Goal: Download file/media

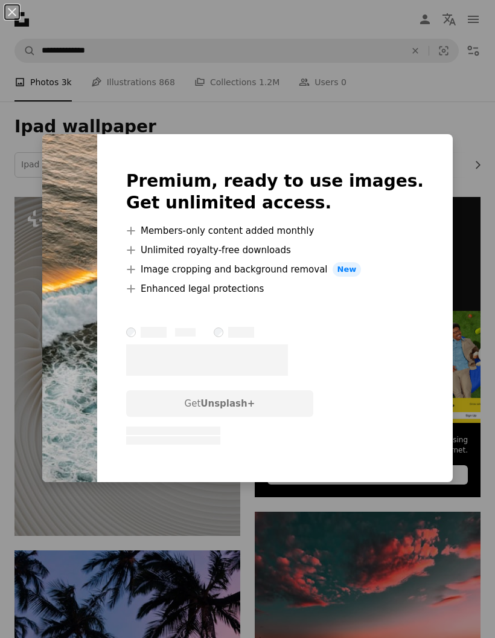
scroll to position [11354, 0]
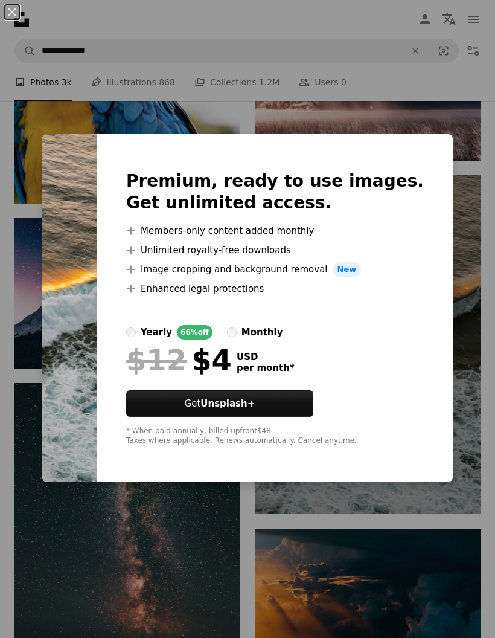
click at [455, 88] on div "An X shape Premium, ready to use images. Get unlimited access. A plus sign Memb…" at bounding box center [247, 319] width 495 height 638
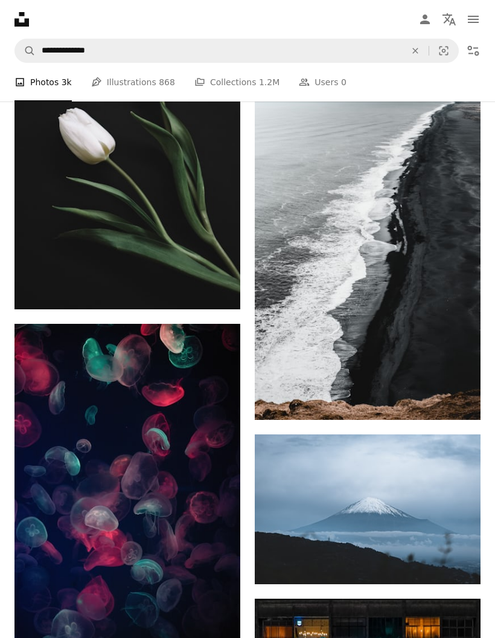
scroll to position [16698, 0]
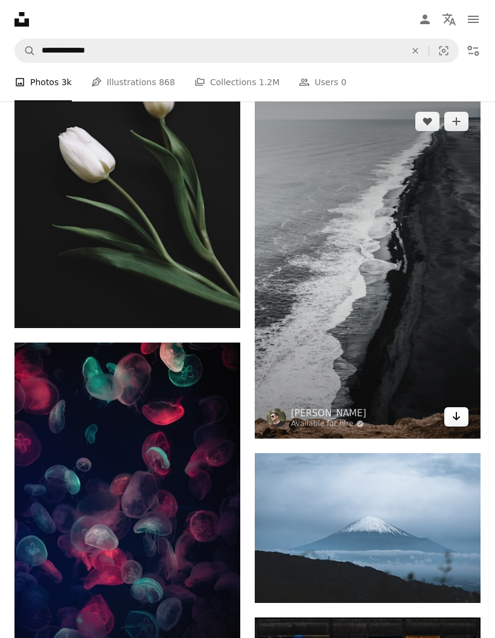
click at [446, 426] on link "Arrow pointing down" at bounding box center [456, 416] width 24 height 19
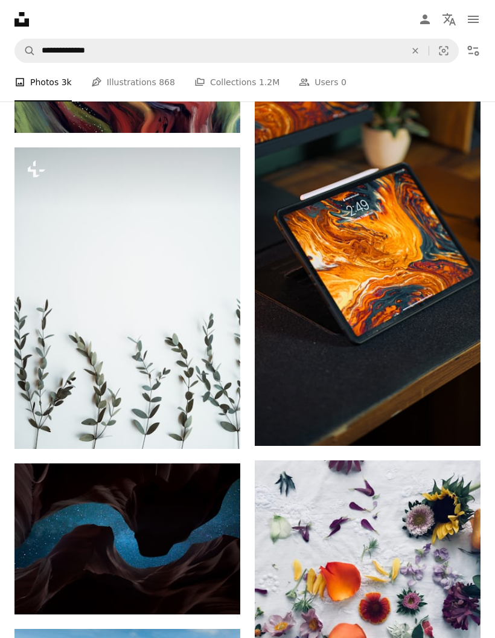
scroll to position [20782, 0]
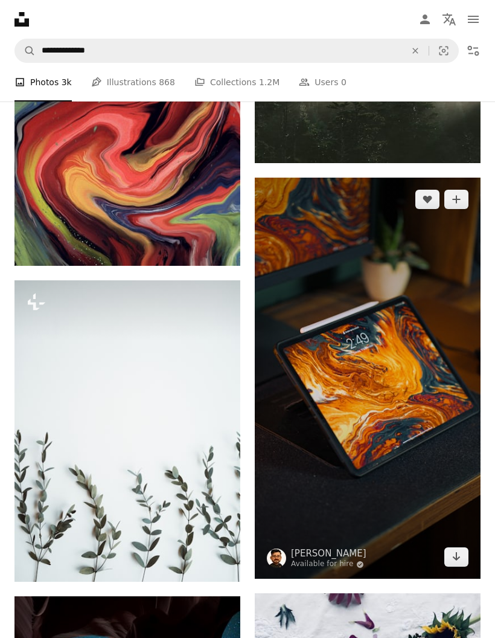
click at [423, 422] on img at bounding box center [368, 379] width 226 height 402
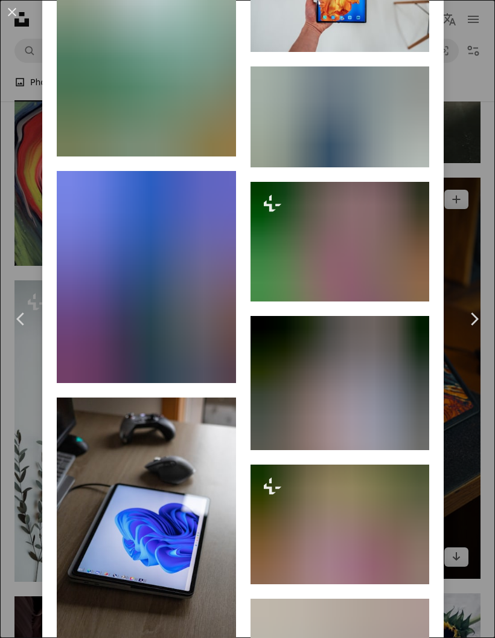
scroll to position [1131, 0]
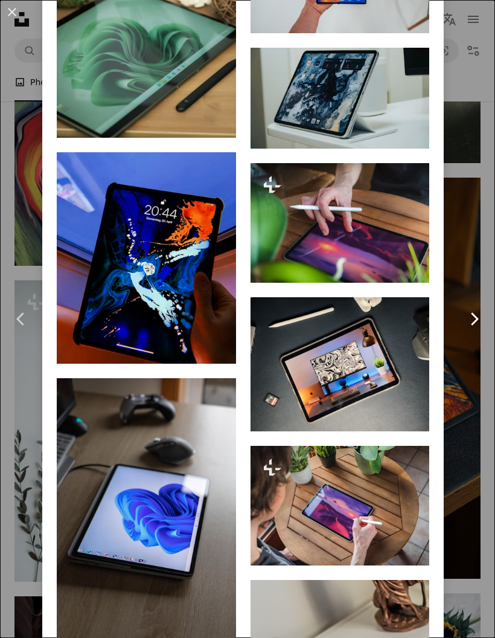
click at [470, 321] on icon "Chevron right" at bounding box center [473, 318] width 19 height 19
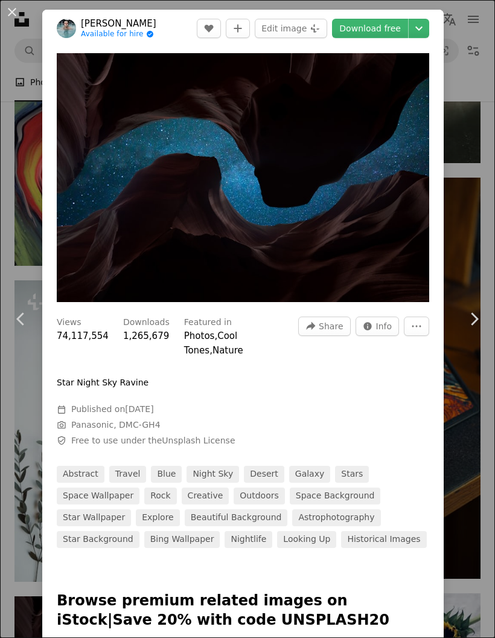
click at [475, 257] on div "An X shape Chevron left Chevron right [PERSON_NAME] Available for hire A checkm…" at bounding box center [247, 319] width 495 height 638
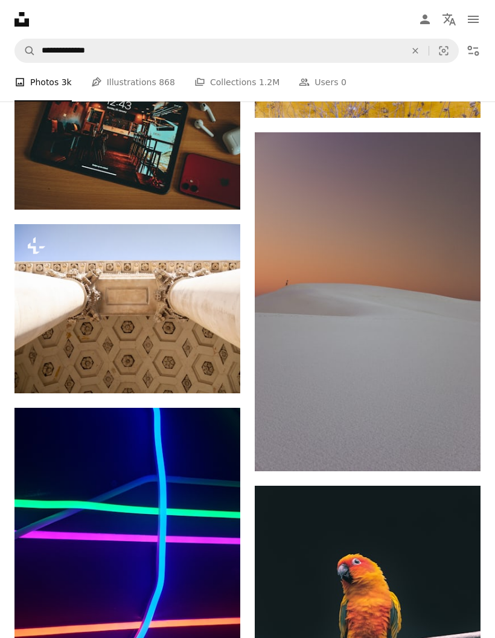
scroll to position [30916, 0]
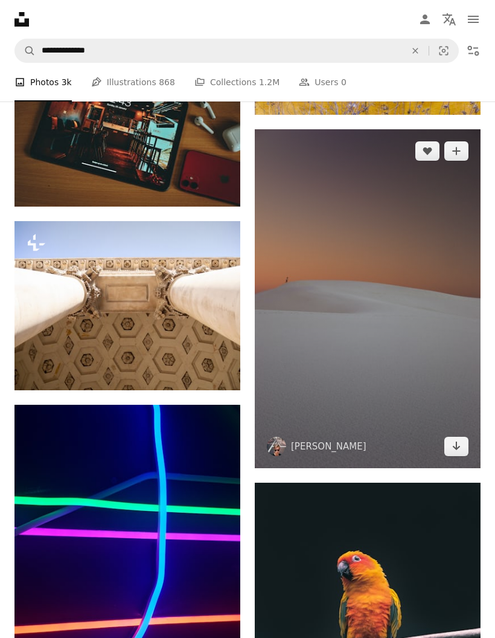
click at [425, 378] on img at bounding box center [368, 298] width 226 height 339
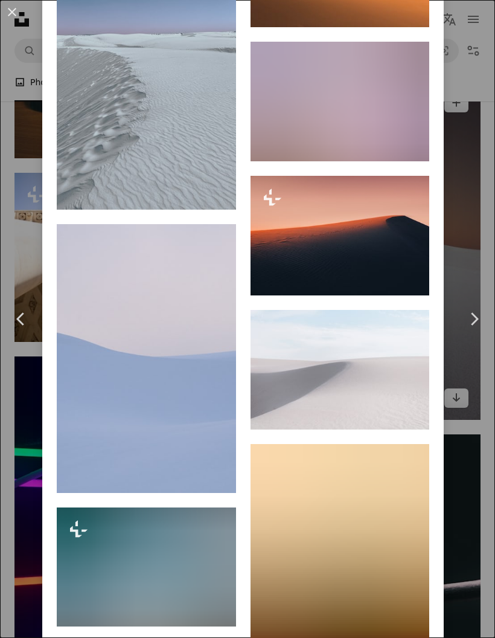
scroll to position [1221, 0]
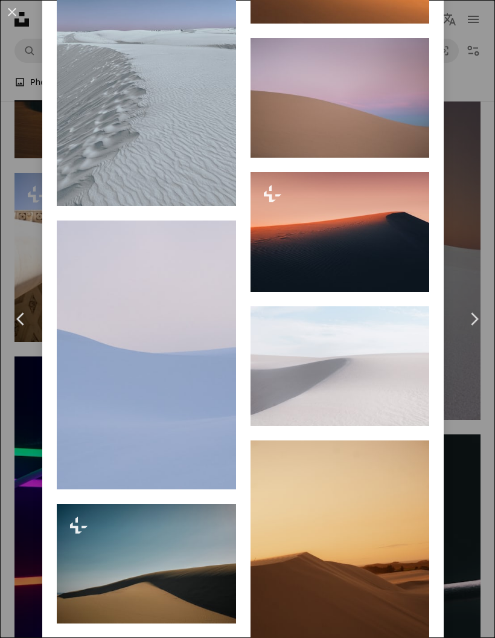
click at [470, 209] on div "An X shape Chevron left Chevron right [PERSON_NAME] hellocolor A heart A plus s…" at bounding box center [247, 319] width 495 height 638
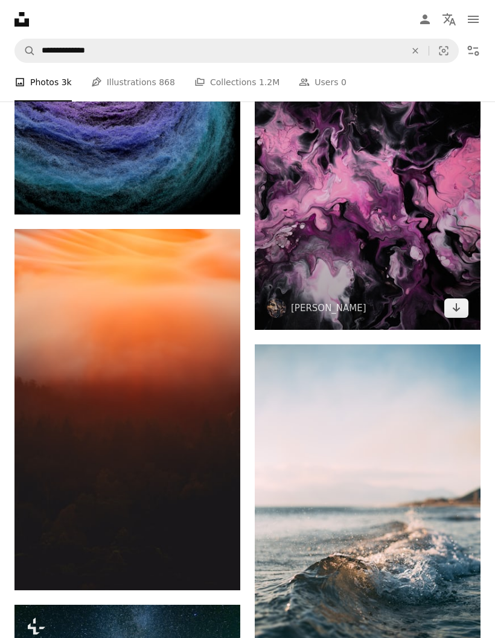
scroll to position [31761, 0]
click at [440, 217] on img at bounding box center [368, 160] width 226 height 339
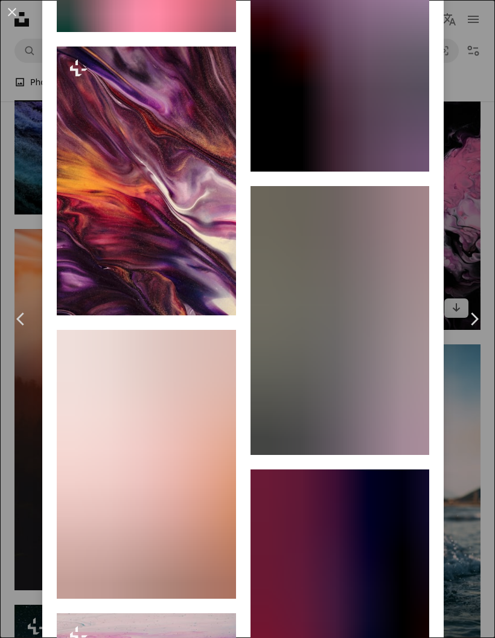
scroll to position [4324, 0]
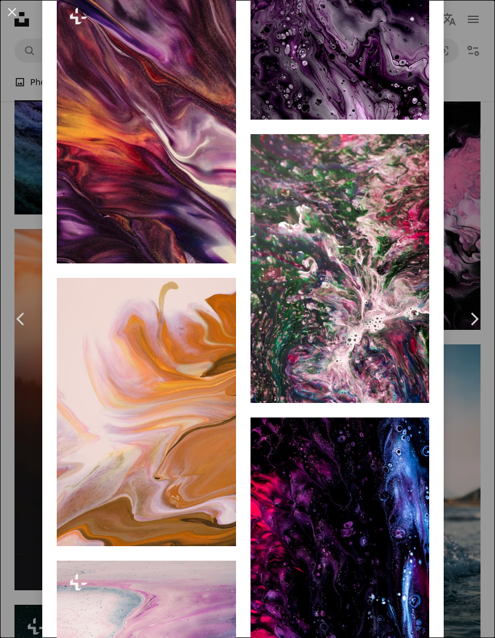
click at [473, 191] on div "An X shape Chevron left Chevron right [PERSON_NAME] pawel_czerwinski A heart A …" at bounding box center [247, 319] width 495 height 638
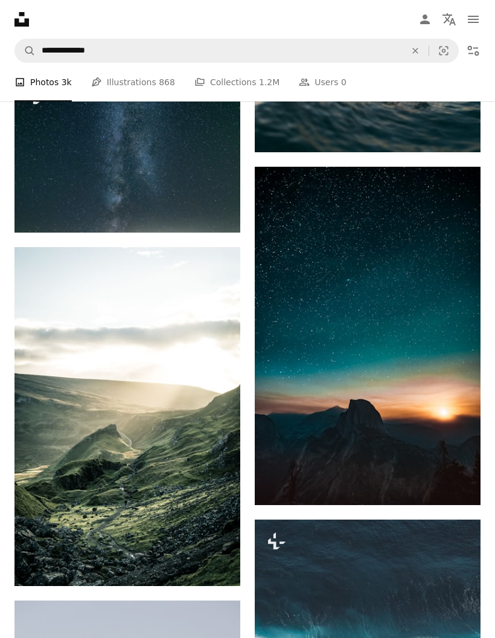
scroll to position [32288, 0]
